Goal: Task Accomplishment & Management: Manage account settings

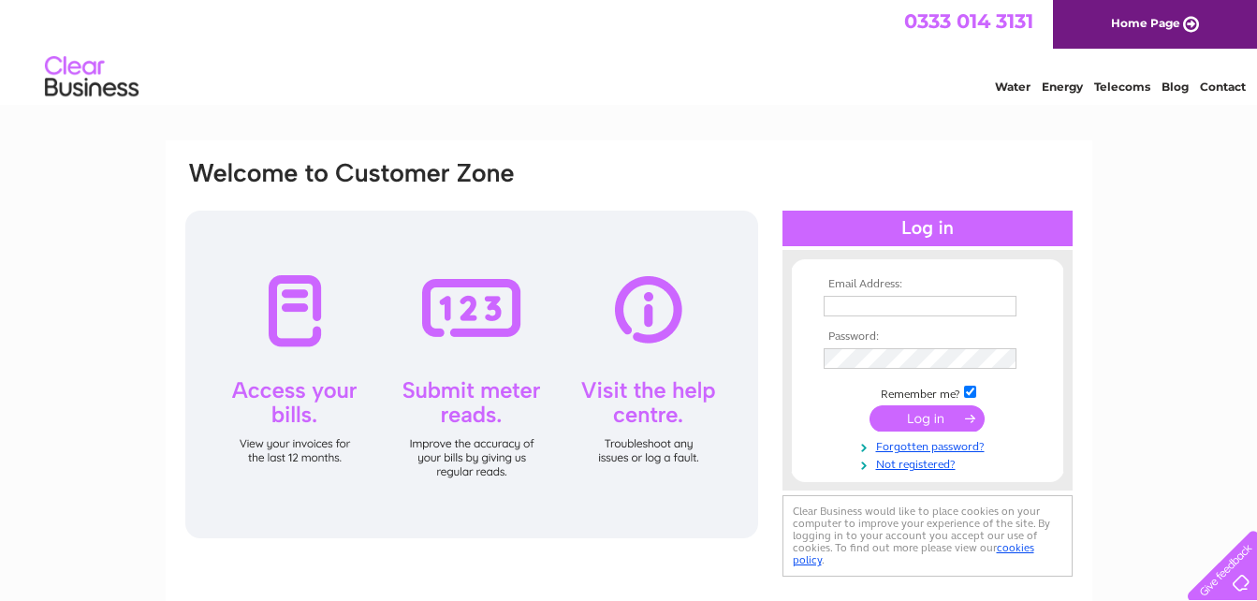
type input "steffigriff@hotmail.com"
click at [895, 418] on input "submit" at bounding box center [926, 418] width 115 height 26
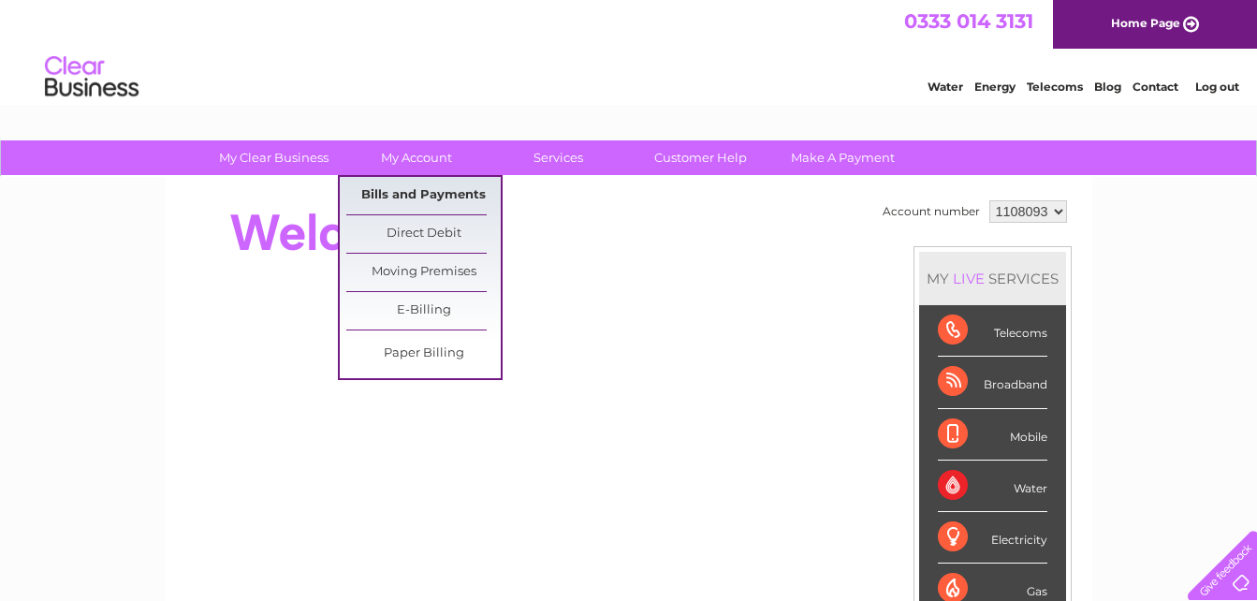
click at [423, 197] on link "Bills and Payments" at bounding box center [423, 195] width 154 height 37
click at [401, 192] on link "Bills and Payments" at bounding box center [423, 195] width 154 height 37
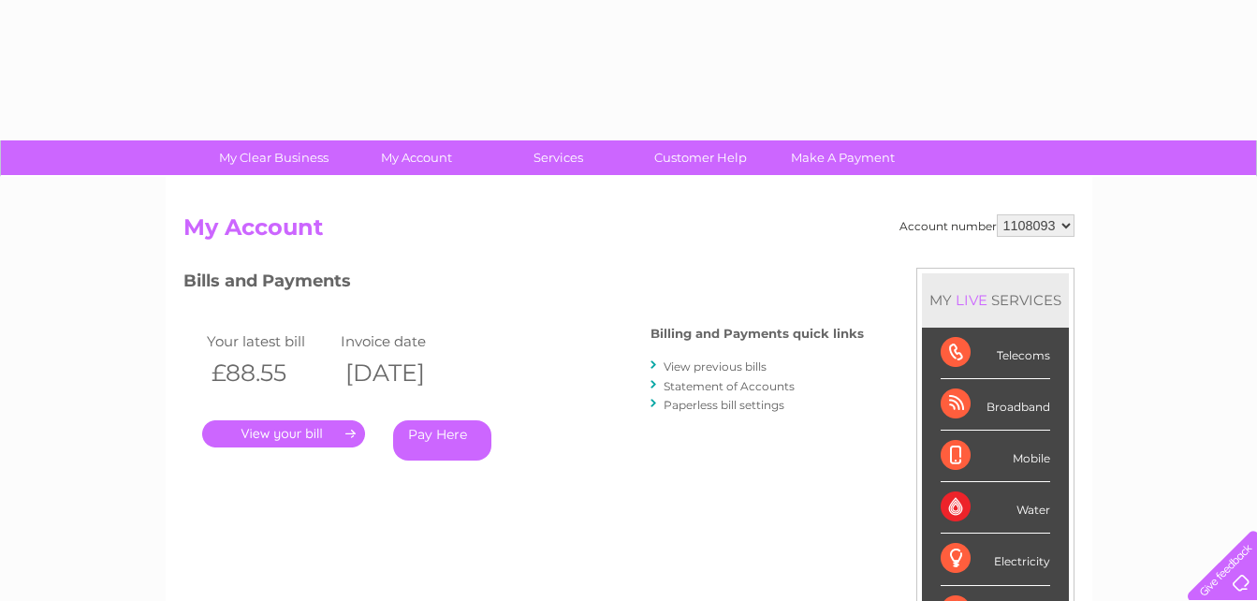
click at [284, 428] on link "." at bounding box center [283, 433] width 163 height 27
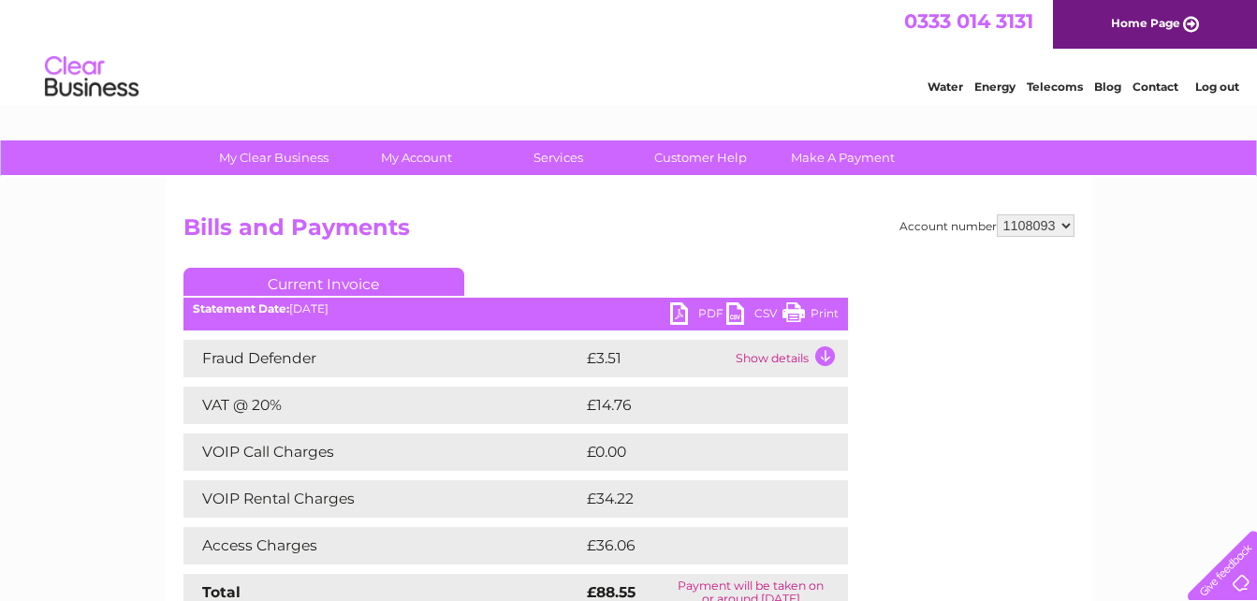
click at [677, 314] on link "PDF" at bounding box center [698, 315] width 56 height 27
